Goal: Communication & Community: Answer question/provide support

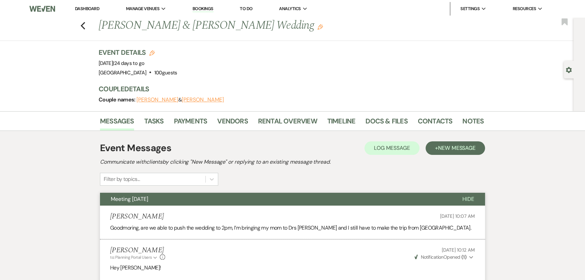
click at [84, 25] on use "button" at bounding box center [83, 25] width 4 height 7
select select "8"
select select "11"
select select "8"
select select "5"
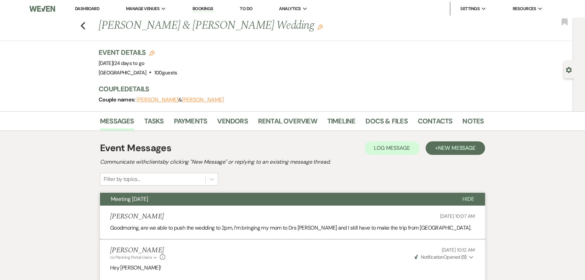
select select "8"
select select "5"
select select "8"
select select "5"
select select "8"
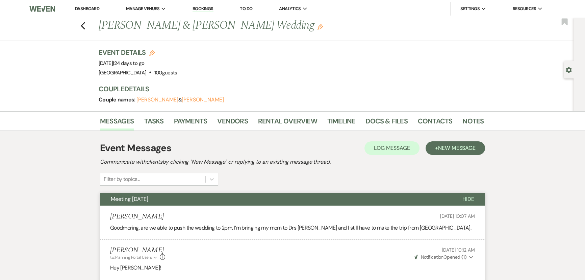
select select "4"
select select "8"
select select "5"
select select "8"
select select "5"
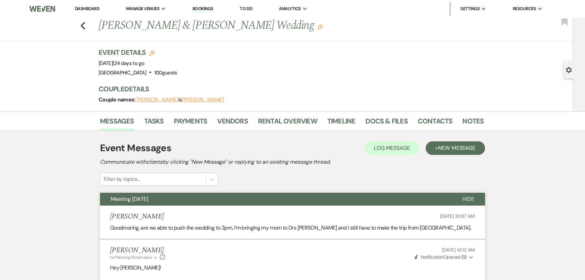
select select "8"
select select "5"
select select "8"
select select "5"
select select "8"
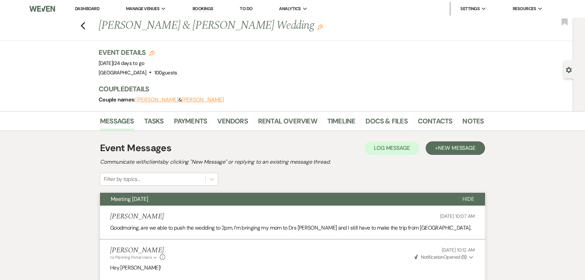
select select "5"
select select "8"
select select "5"
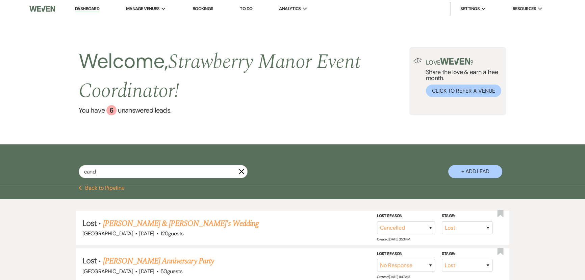
click at [95, 186] on button "Previous Back to Pipeline" at bounding box center [102, 187] width 46 height 5
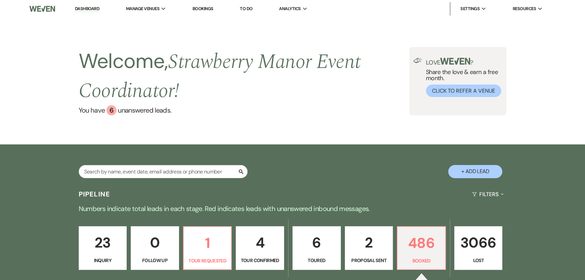
scroll to position [150, 0]
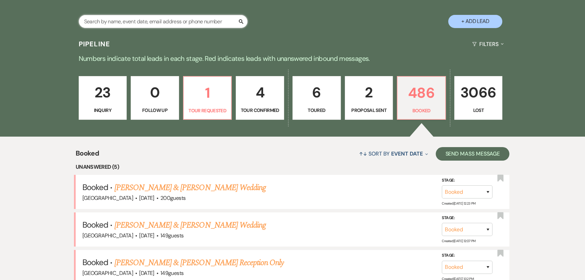
drag, startPoint x: 169, startPoint y: 23, endPoint x: 165, endPoint y: 9, distance: 14.6
click at [169, 23] on input "text" at bounding box center [163, 21] width 169 height 13
type input "[PERSON_NAME]"
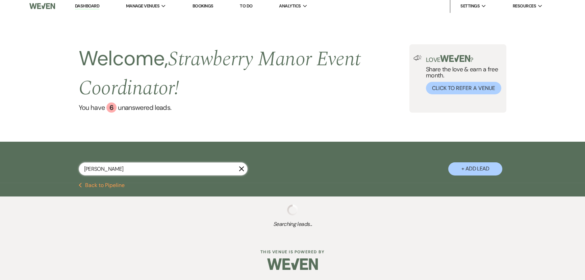
select select "8"
select select "5"
select select "8"
select select "5"
select select "8"
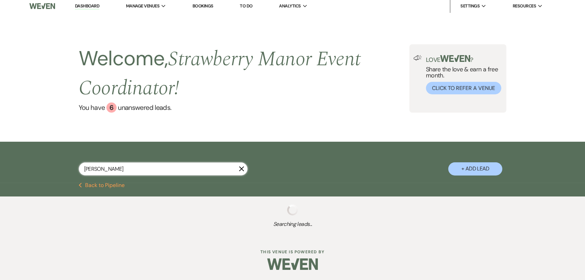
select select "5"
select select "8"
select select "5"
select select "8"
select select "5"
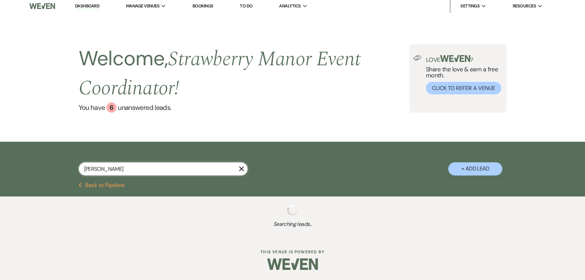
select select "8"
select select "5"
select select "8"
select select "5"
select select "8"
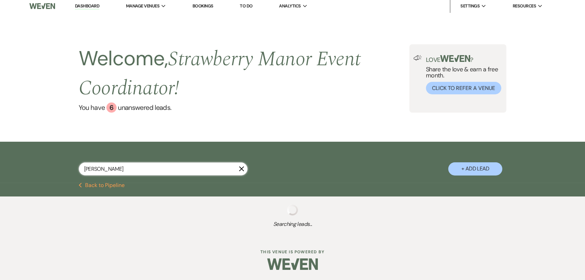
select select "5"
select select "8"
select select "5"
select select "8"
select select "5"
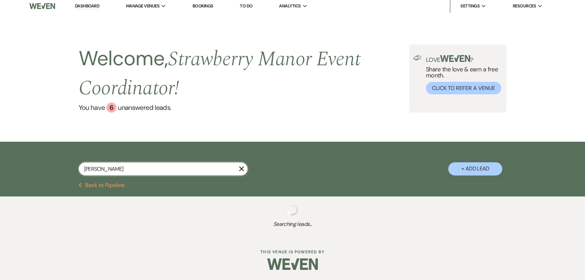
select select "8"
select select "5"
select select "8"
select select "5"
select select "8"
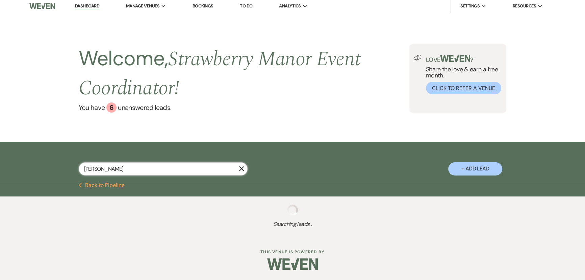
select select "5"
select select "8"
select select "5"
select select "8"
select select "5"
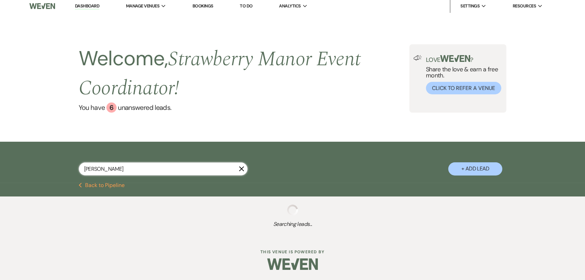
select select "8"
select select "6"
select select "8"
select select "5"
select select "8"
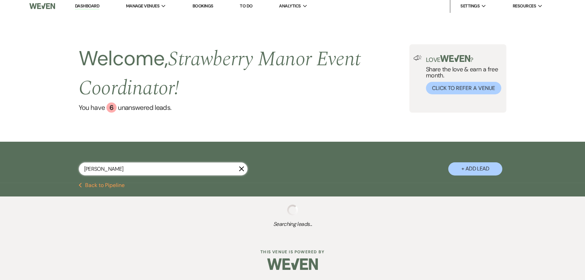
select select "5"
select select "8"
select select "5"
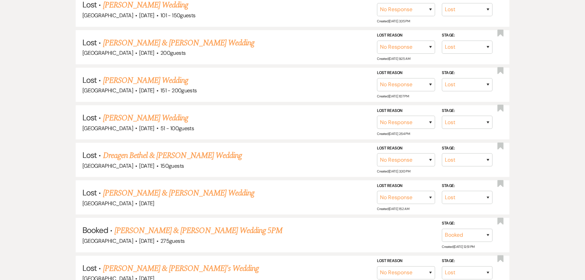
scroll to position [611, 0]
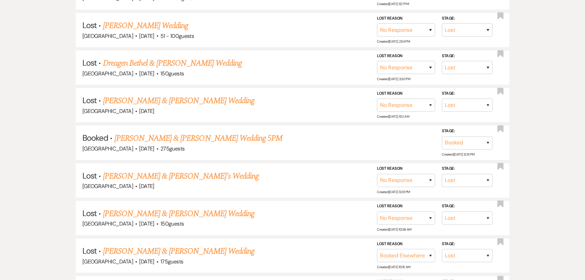
click at [153, 132] on link "[PERSON_NAME] & [PERSON_NAME] Wedding 5PM" at bounding box center [199, 138] width 168 height 12
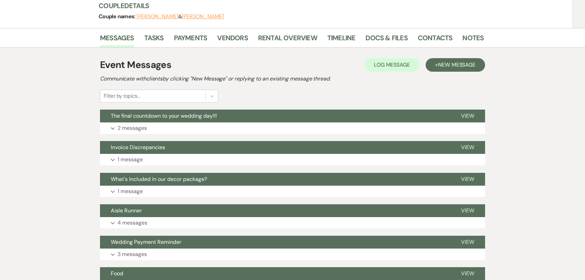
scroll to position [123, 0]
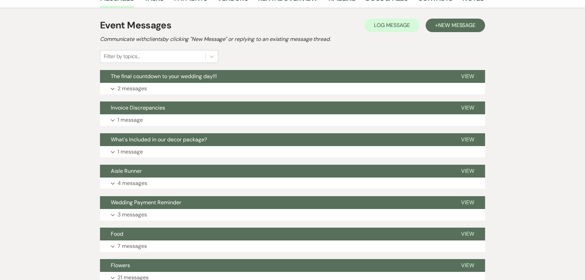
click at [156, 83] on button "Expand 2 messages" at bounding box center [292, 88] width 385 height 11
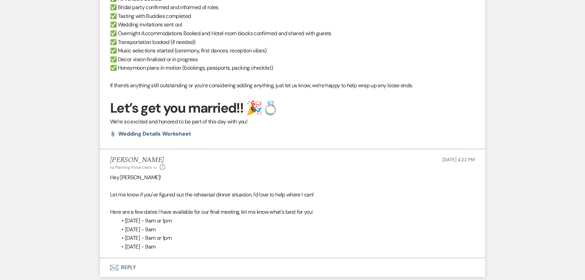
scroll to position [553, 0]
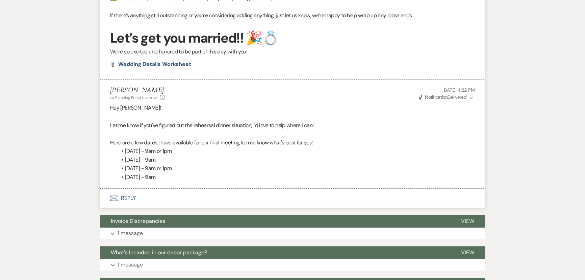
click at [457, 97] on span "Weven Check Notification Delivered" at bounding box center [443, 97] width 48 height 6
click at [456, 96] on span "Weven Check Notification Delivered" at bounding box center [443, 97] width 48 height 6
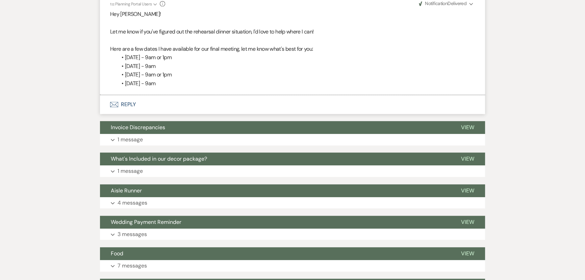
scroll to position [706, 0]
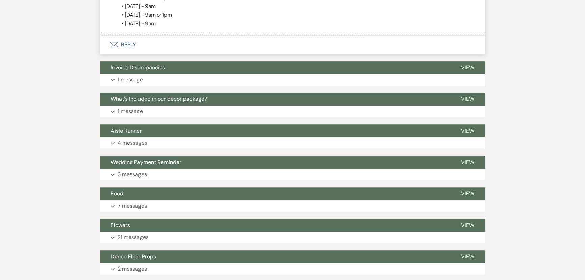
click at [263, 71] on button "Invoice Discrepancies" at bounding box center [275, 67] width 350 height 13
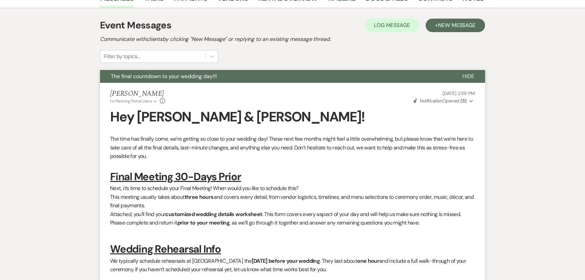
scroll to position [0, 0]
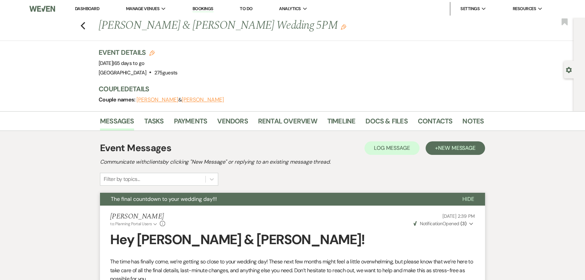
click at [85, 27] on use "button" at bounding box center [83, 25] width 4 height 7
select select "8"
select select "5"
select select "8"
select select "5"
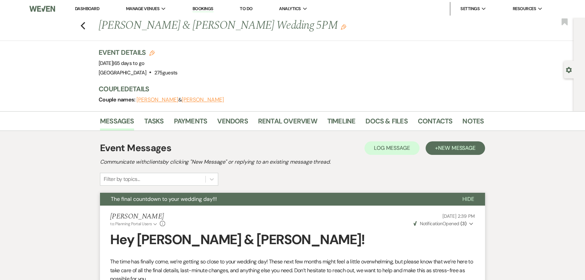
select select "8"
select select "5"
select select "8"
select select "5"
select select "8"
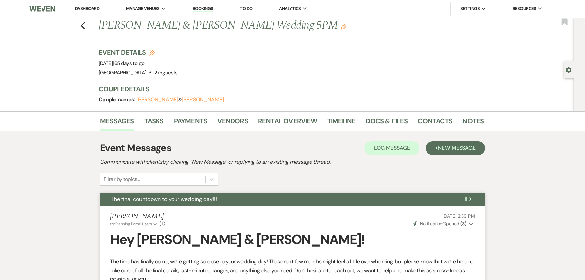
select select "5"
select select "8"
select select "5"
select select "8"
select select "5"
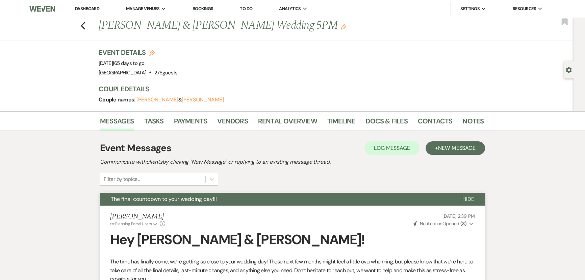
select select "8"
select select "5"
select select "8"
select select "5"
select select "8"
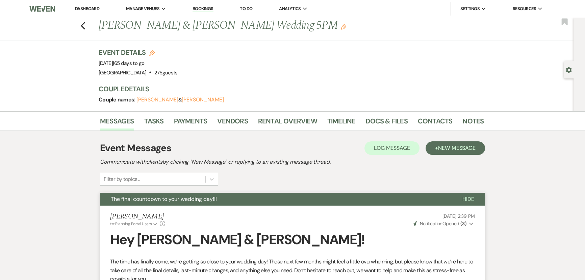
select select "5"
select select "8"
select select "5"
select select "8"
select select "5"
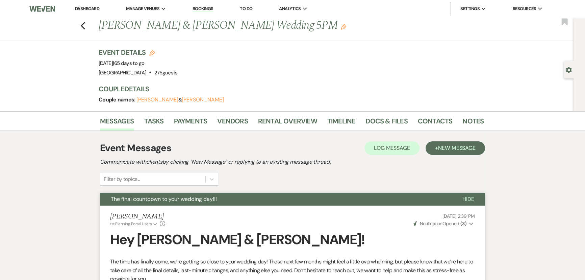
select select "8"
select select "5"
select select "8"
select select "5"
select select "8"
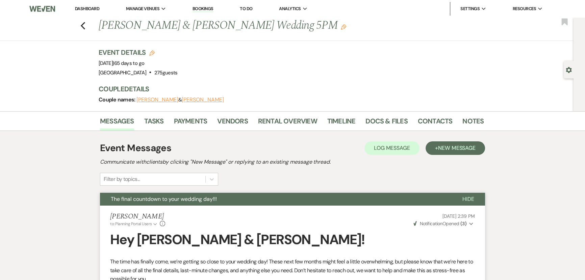
select select "5"
select select "8"
select select "6"
select select "8"
select select "5"
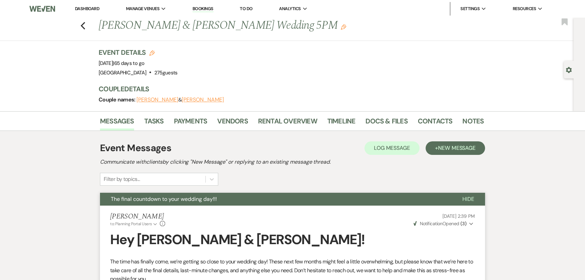
select select "8"
select select "5"
select select "8"
select select "5"
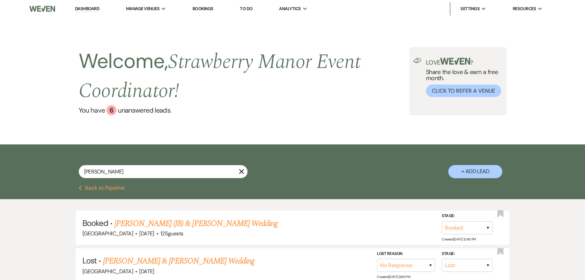
click at [88, 185] on button "Previous Back to Pipeline" at bounding box center [102, 187] width 46 height 5
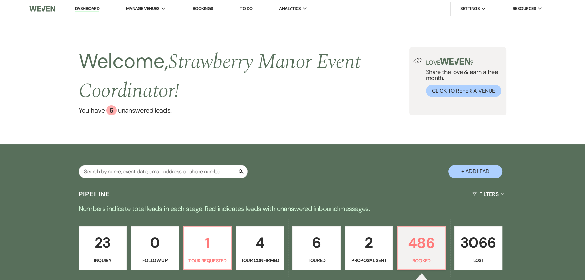
scroll to position [150, 0]
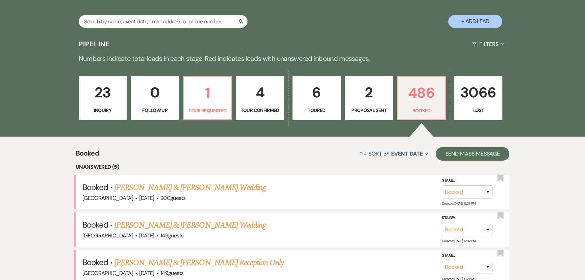
click at [173, 190] on link "[PERSON_NAME] & [PERSON_NAME] Wedding" at bounding box center [190, 187] width 151 height 12
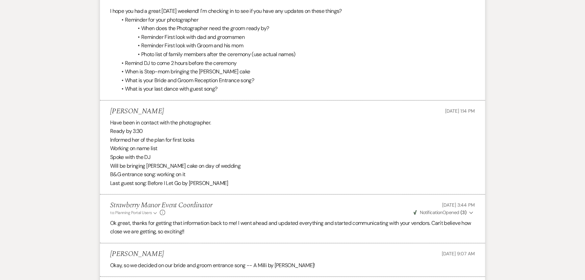
scroll to position [1168, 0]
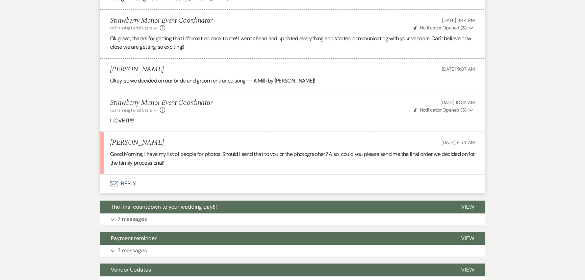
click at [128, 179] on button "Envelope Reply" at bounding box center [292, 183] width 385 height 19
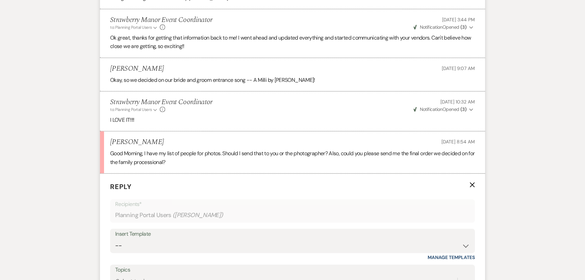
scroll to position [1271, 0]
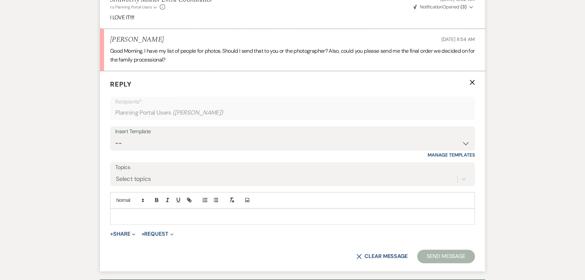
click at [174, 213] on p at bounding box center [293, 216] width 354 height 7
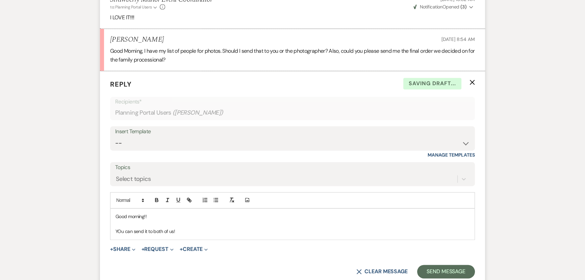
click at [119, 230] on p "YOu can send it to both of us!" at bounding box center [293, 230] width 354 height 7
click at [122, 229] on p "YOu can send it to both of us!" at bounding box center [293, 230] width 354 height 7
click at [197, 231] on p "You can send it to both of us!" at bounding box center [293, 230] width 354 height 7
